Goal: Find specific page/section

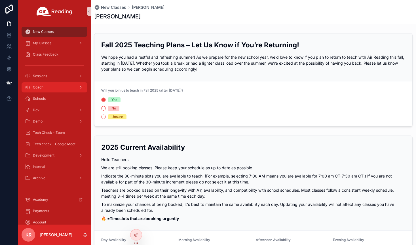
click at [46, 88] on div "Coach" at bounding box center [54, 87] width 59 height 9
